Goal: Information Seeking & Learning: Learn about a topic

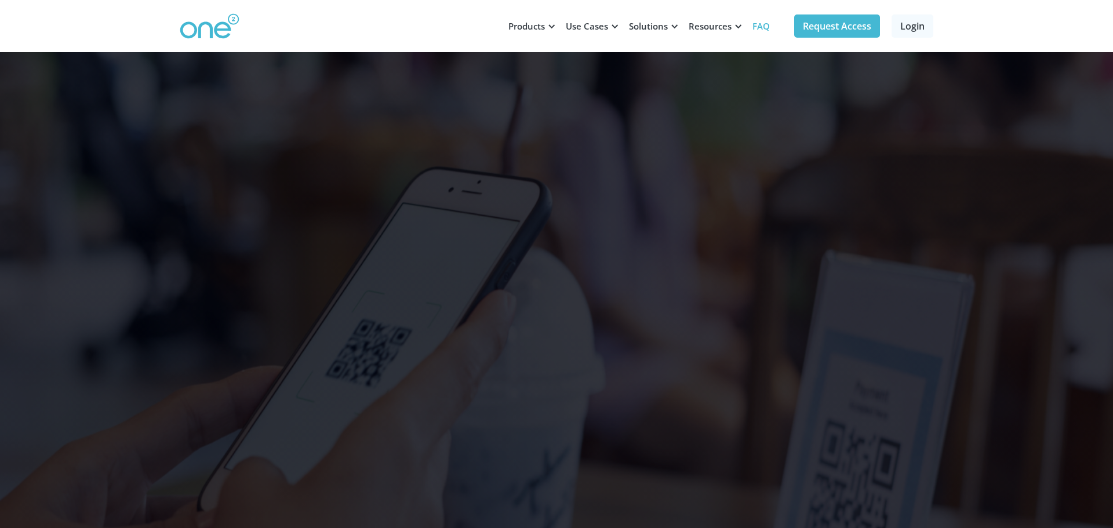
click at [770, 27] on link "FAQ" at bounding box center [760, 26] width 31 height 35
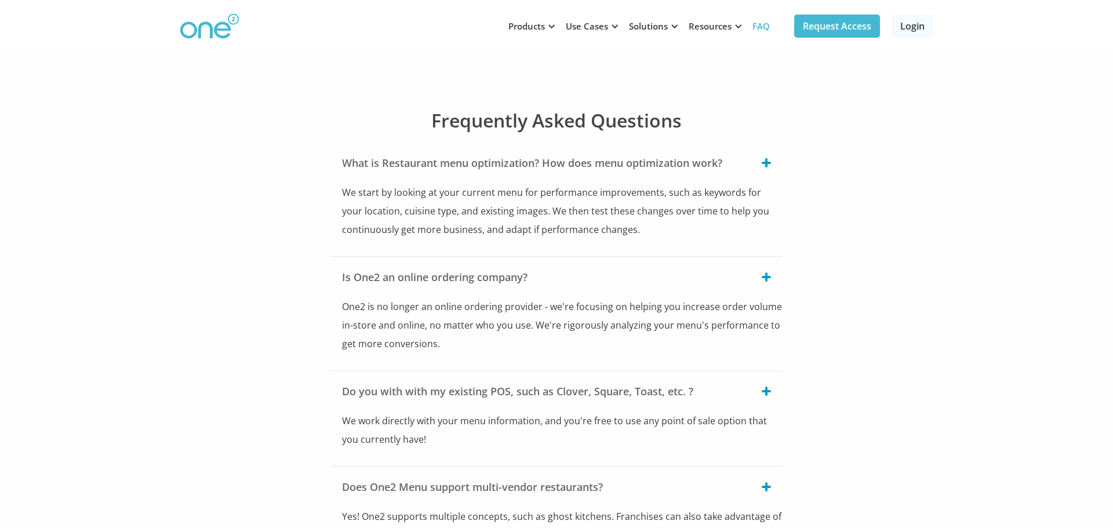
click at [767, 391] on div at bounding box center [766, 391] width 9 height 2
click at [551, 26] on div at bounding box center [551, 26] width 9 height 9
click at [524, 23] on div "Products" at bounding box center [526, 26] width 37 height 12
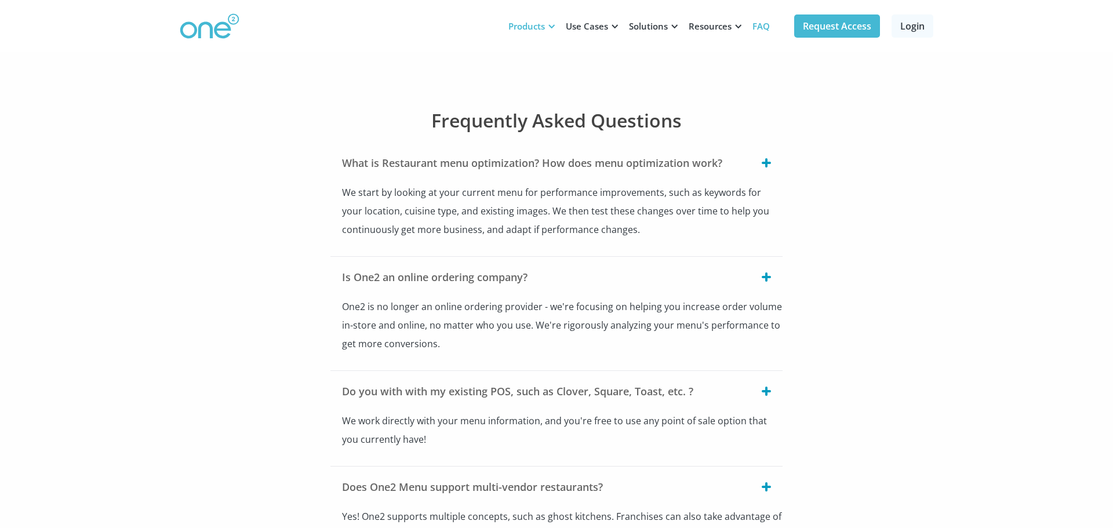
click at [527, 30] on div "Products" at bounding box center [526, 26] width 37 height 12
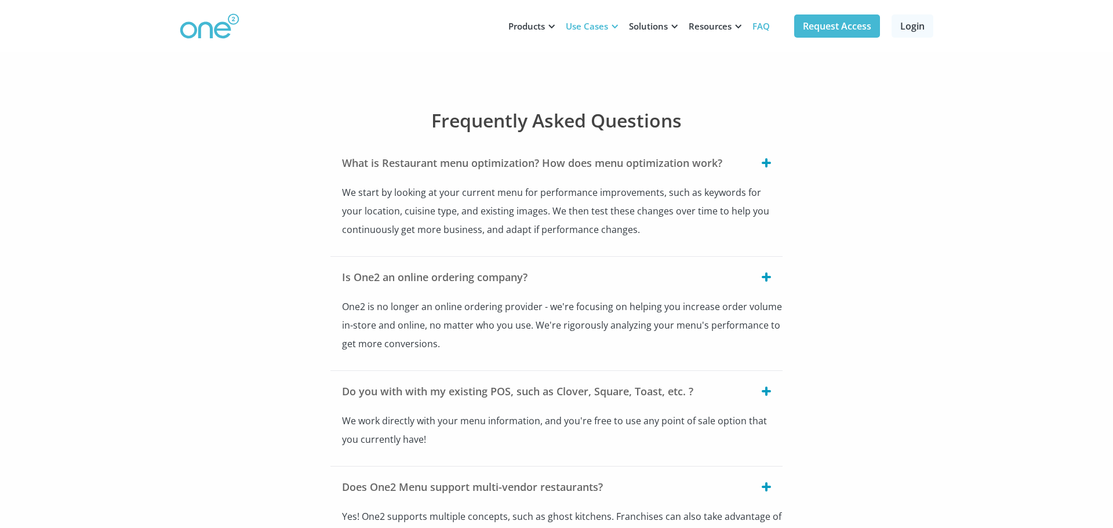
click at [602, 26] on div "Use Cases" at bounding box center [587, 26] width 42 height 12
click at [206, 23] on img at bounding box center [210, 26] width 60 height 26
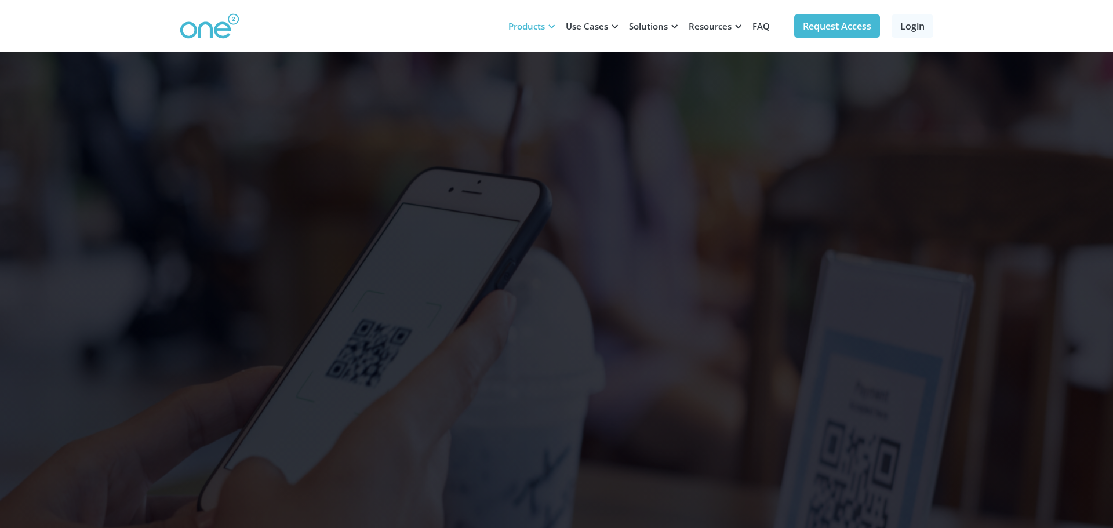
click at [548, 25] on div at bounding box center [551, 26] width 9 height 9
click at [672, 24] on div at bounding box center [674, 26] width 9 height 9
click at [740, 24] on div at bounding box center [738, 26] width 9 height 9
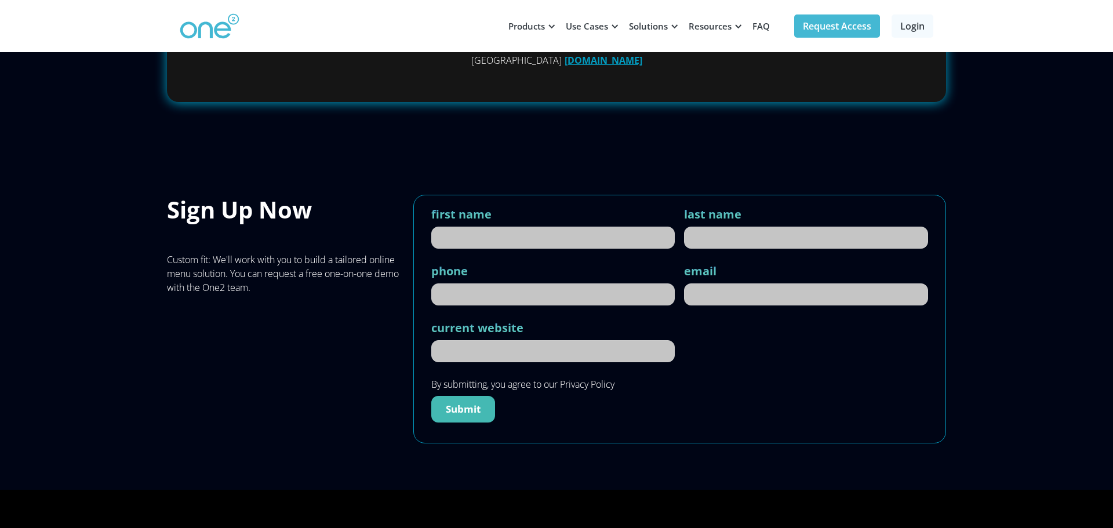
scroll to position [5165, 0]
